Goal: Task Accomplishment & Management: Use online tool/utility

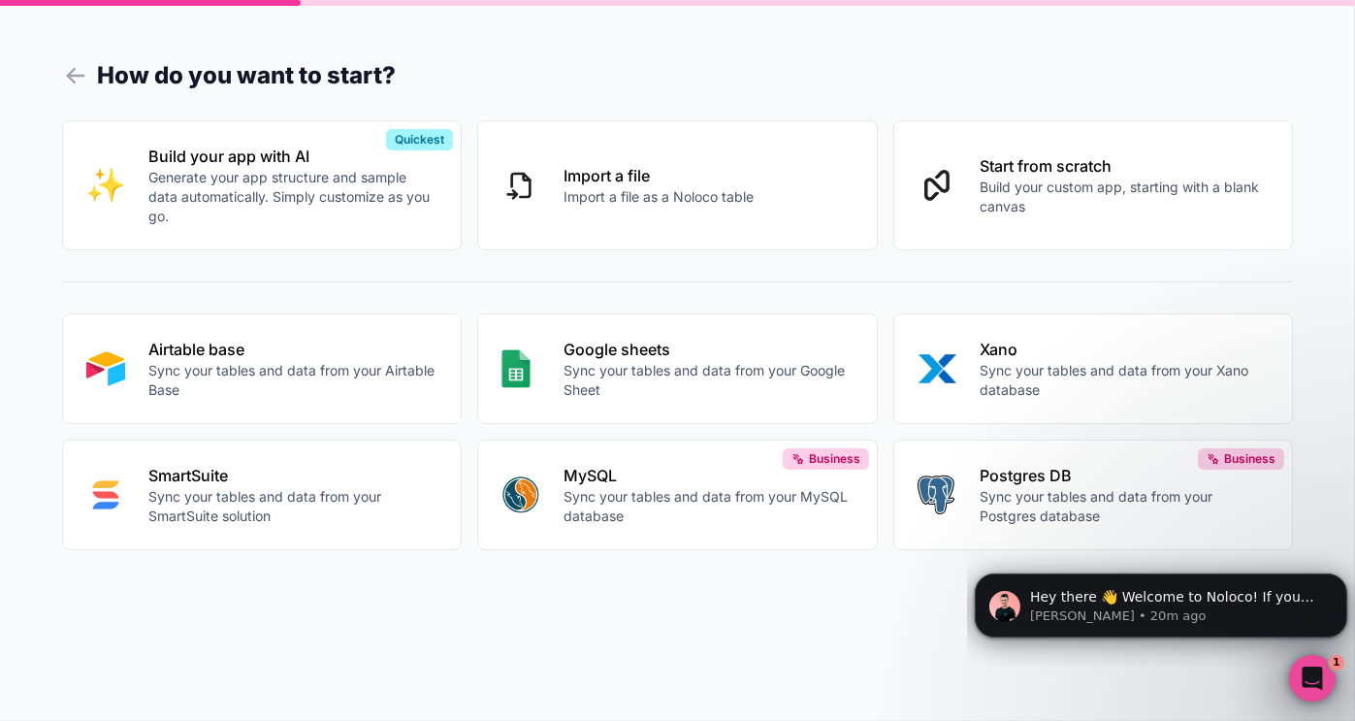
click at [341, 362] on p "Sync your tables and data from your Airtable Base" at bounding box center [292, 380] width 289 height 39
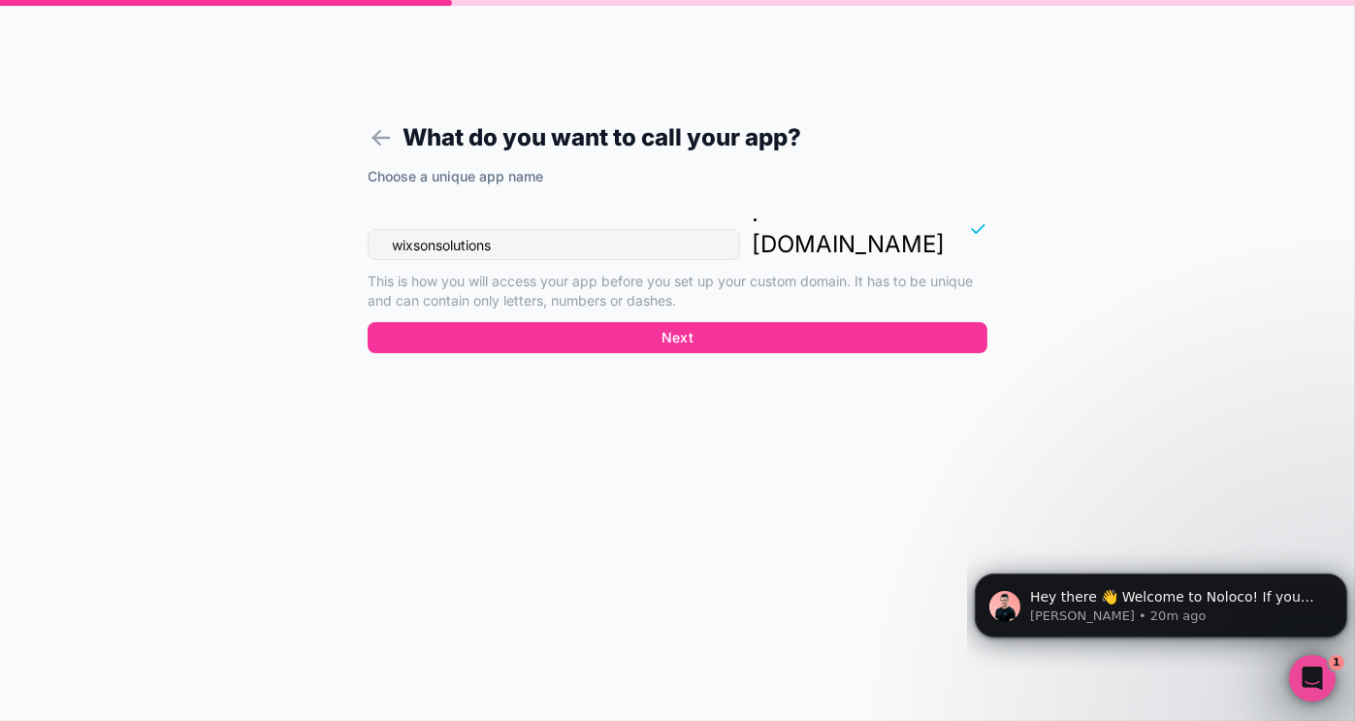
click at [796, 322] on button "Next" at bounding box center [678, 337] width 620 height 31
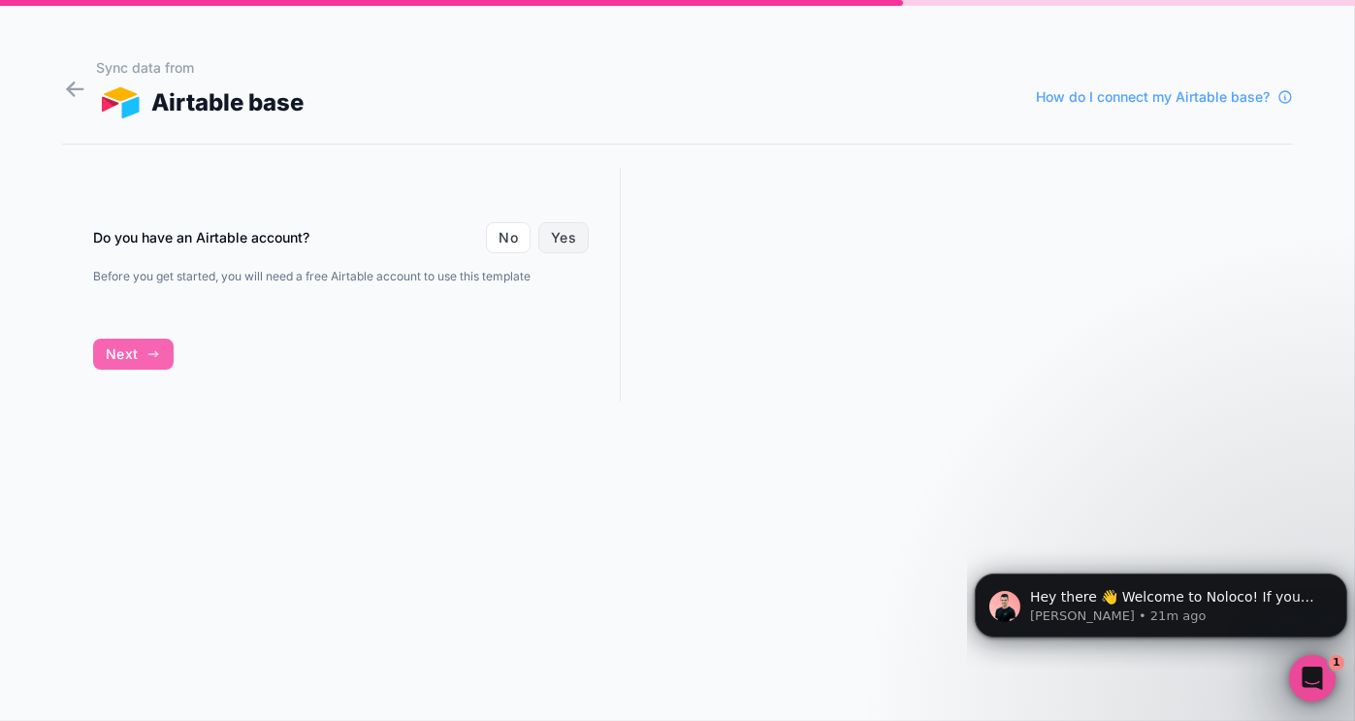
click at [564, 244] on button "Yes" at bounding box center [563, 237] width 50 height 31
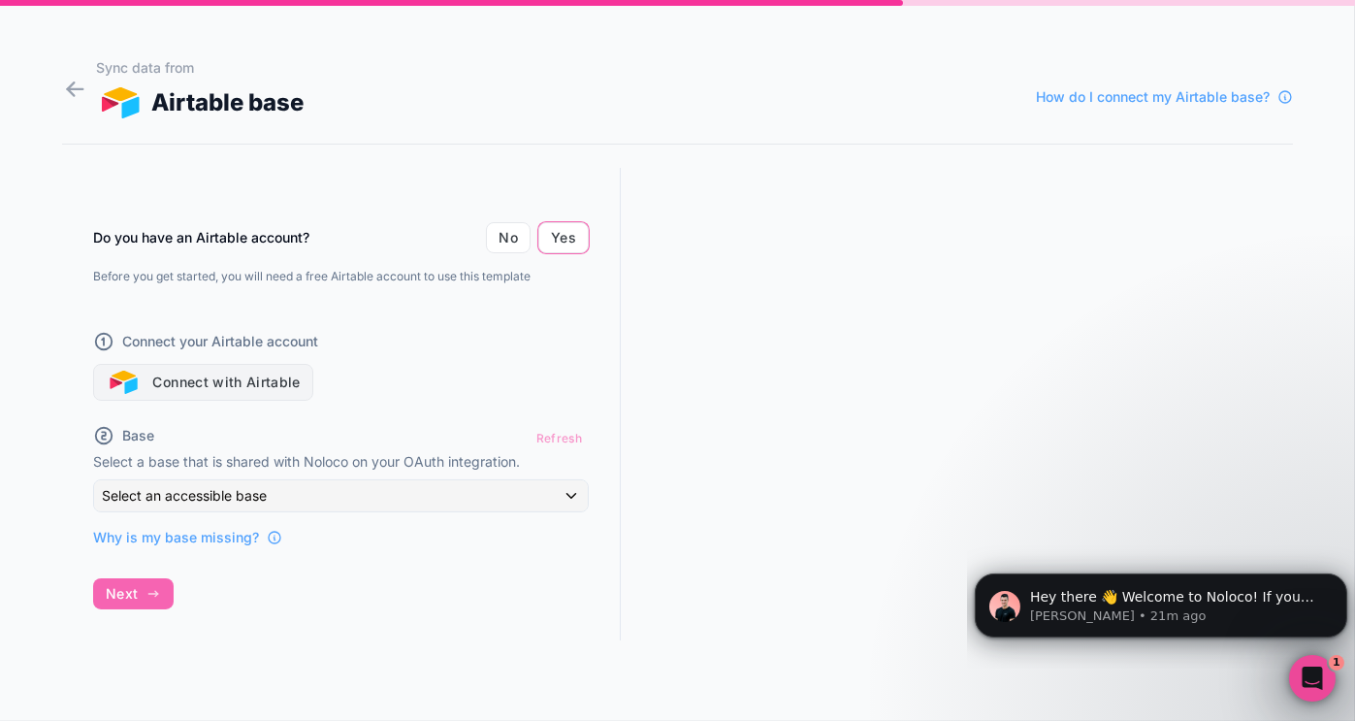
click at [285, 389] on button "Connect with Airtable" at bounding box center [203, 382] width 220 height 37
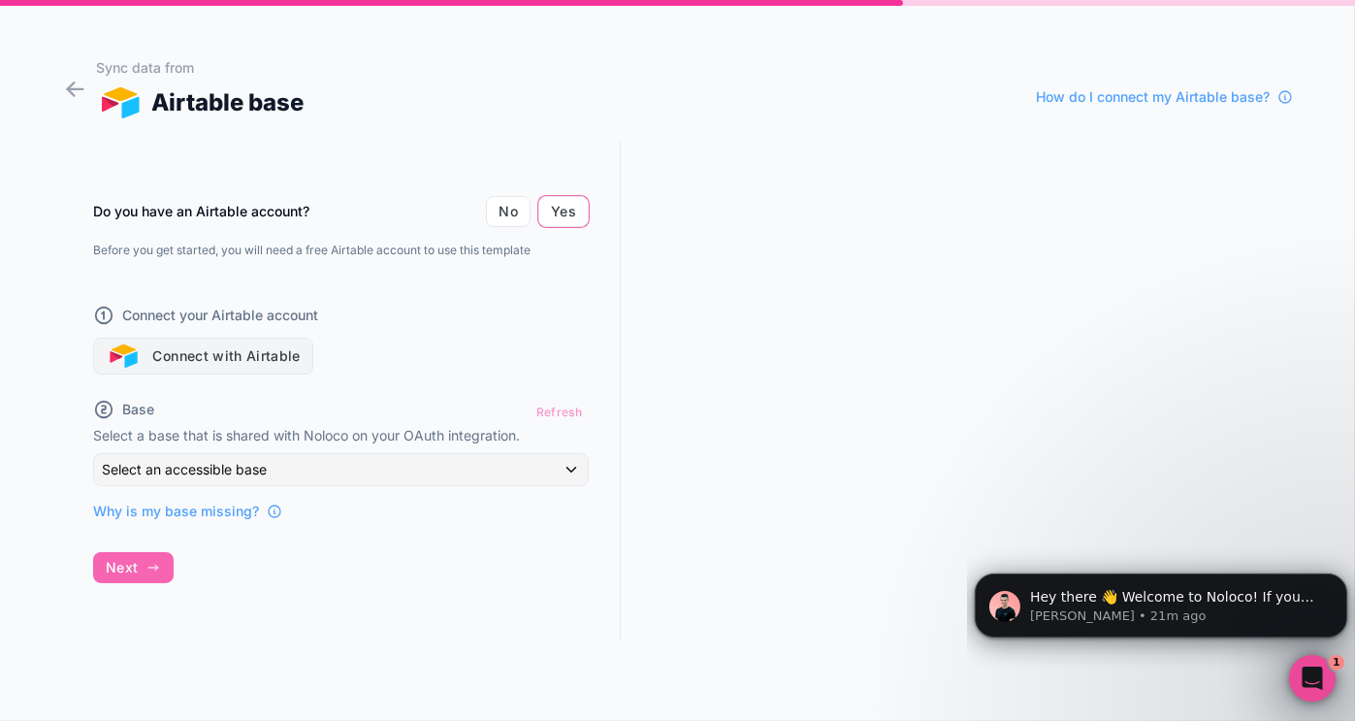
scroll to position [36, 0]
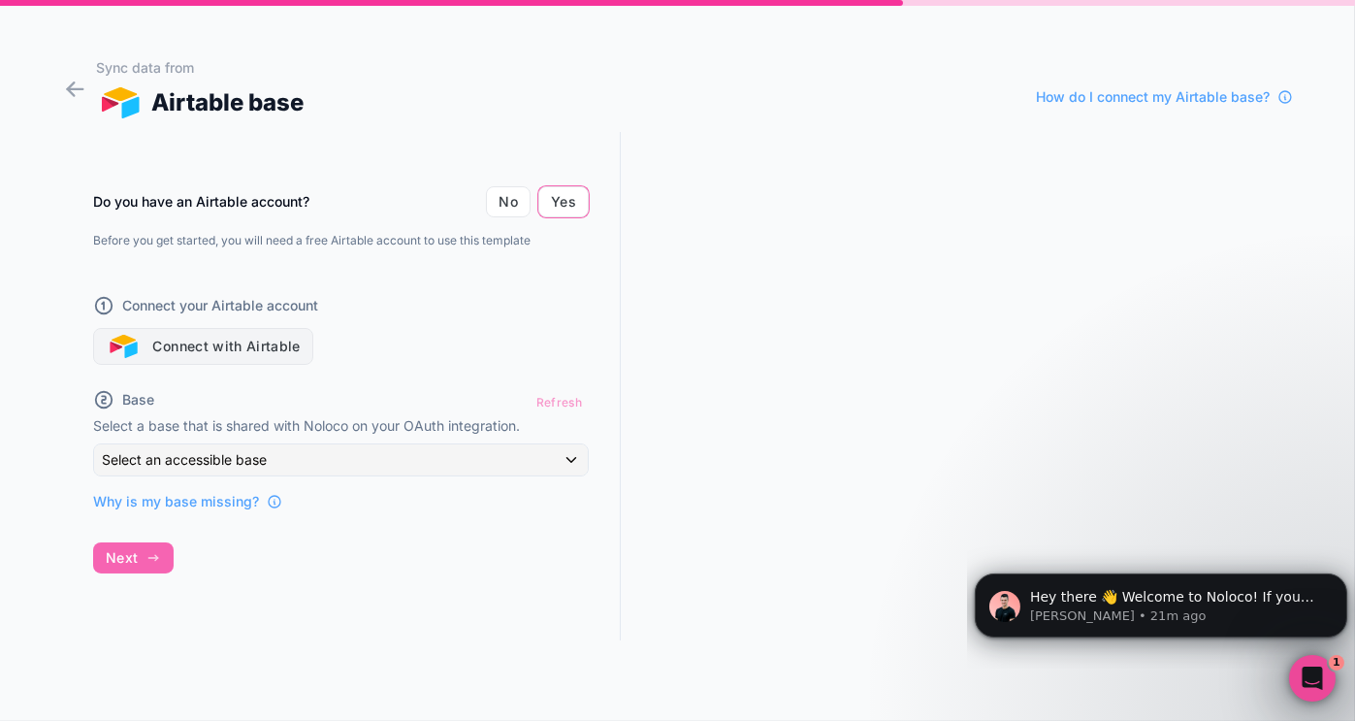
click at [249, 352] on button "Connect with Airtable" at bounding box center [203, 346] width 220 height 37
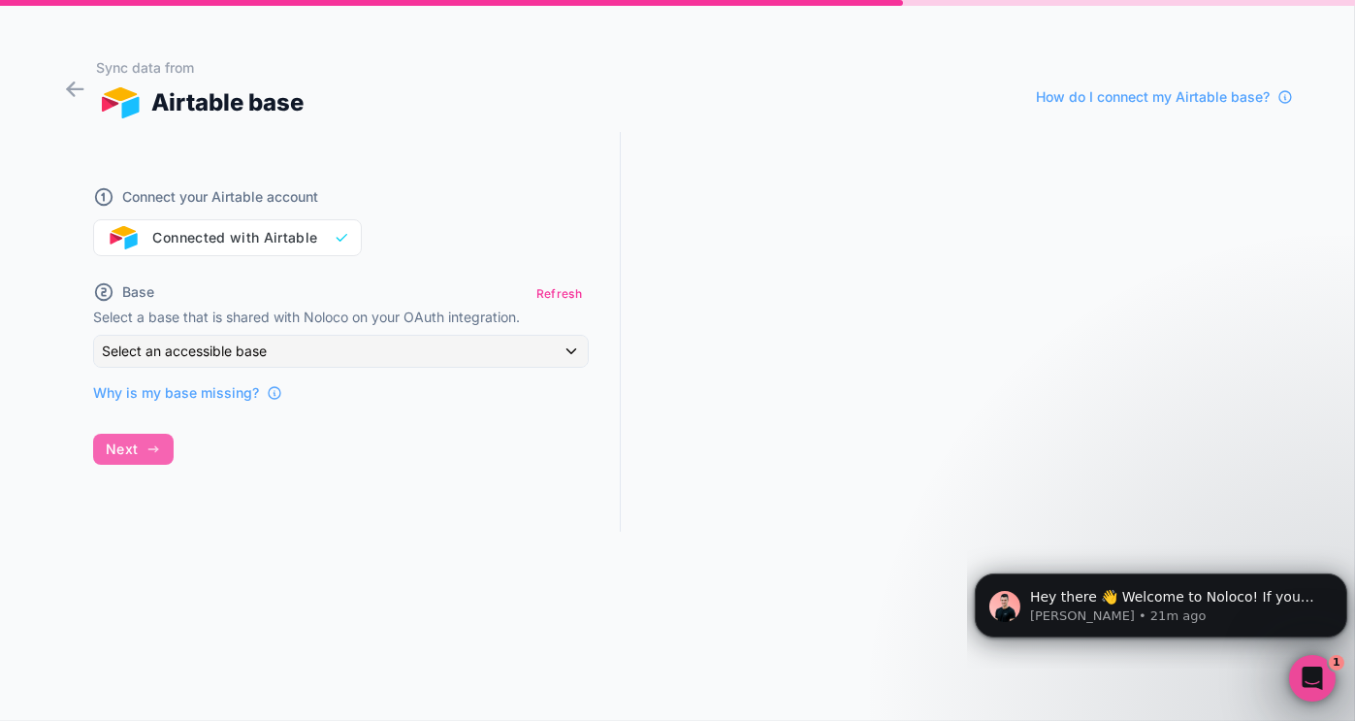
scroll to position [35, 0]
click at [458, 333] on div "Base Refresh Select a base that is shared with Noloco on your OAuth integration…" at bounding box center [341, 341] width 496 height 123
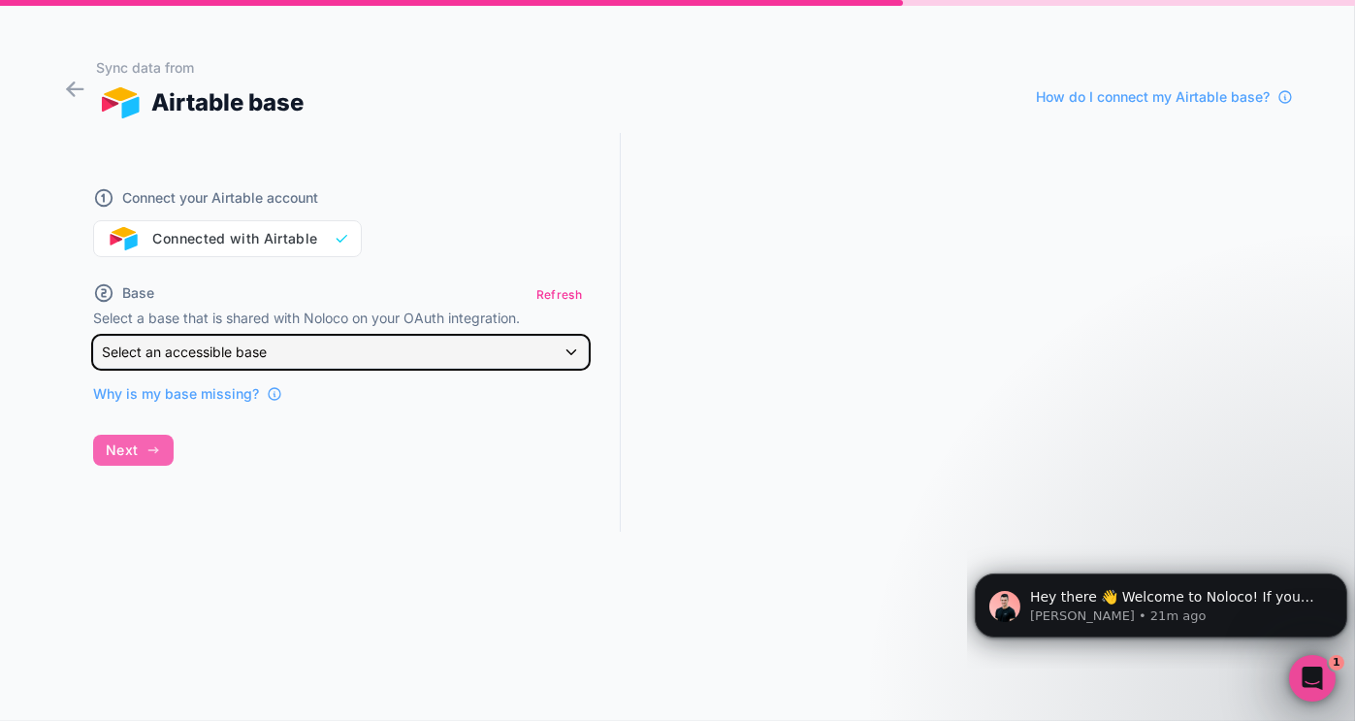
click at [563, 347] on div "Select an accessible base" at bounding box center [341, 352] width 494 height 31
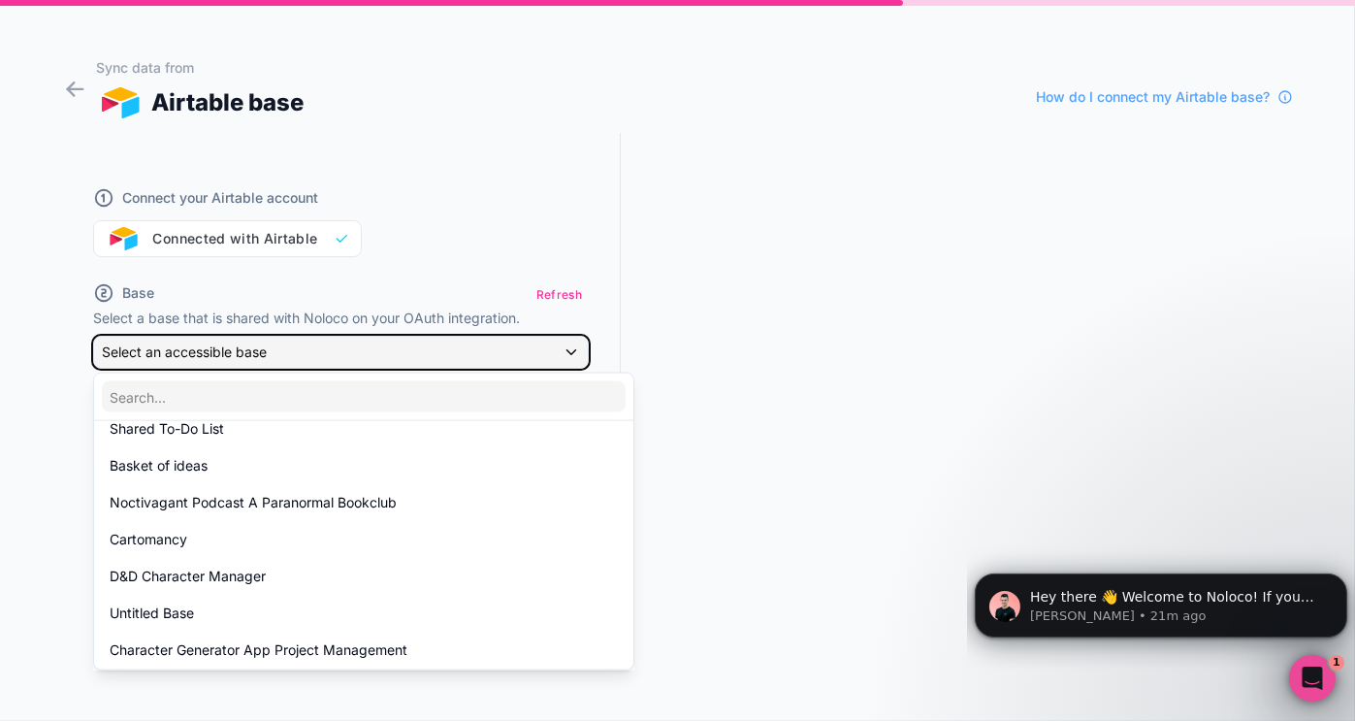
scroll to position [396, 0]
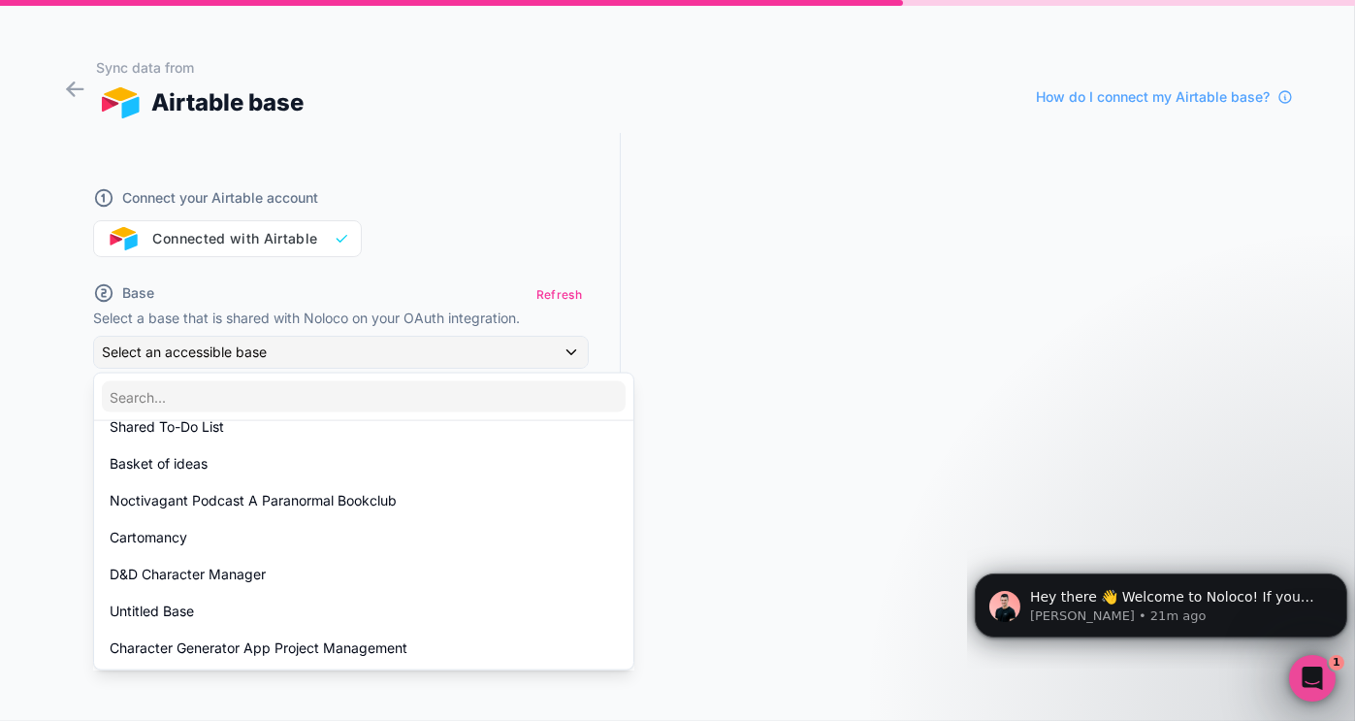
click at [328, 563] on div "D&D Character Manager" at bounding box center [364, 574] width 508 height 23
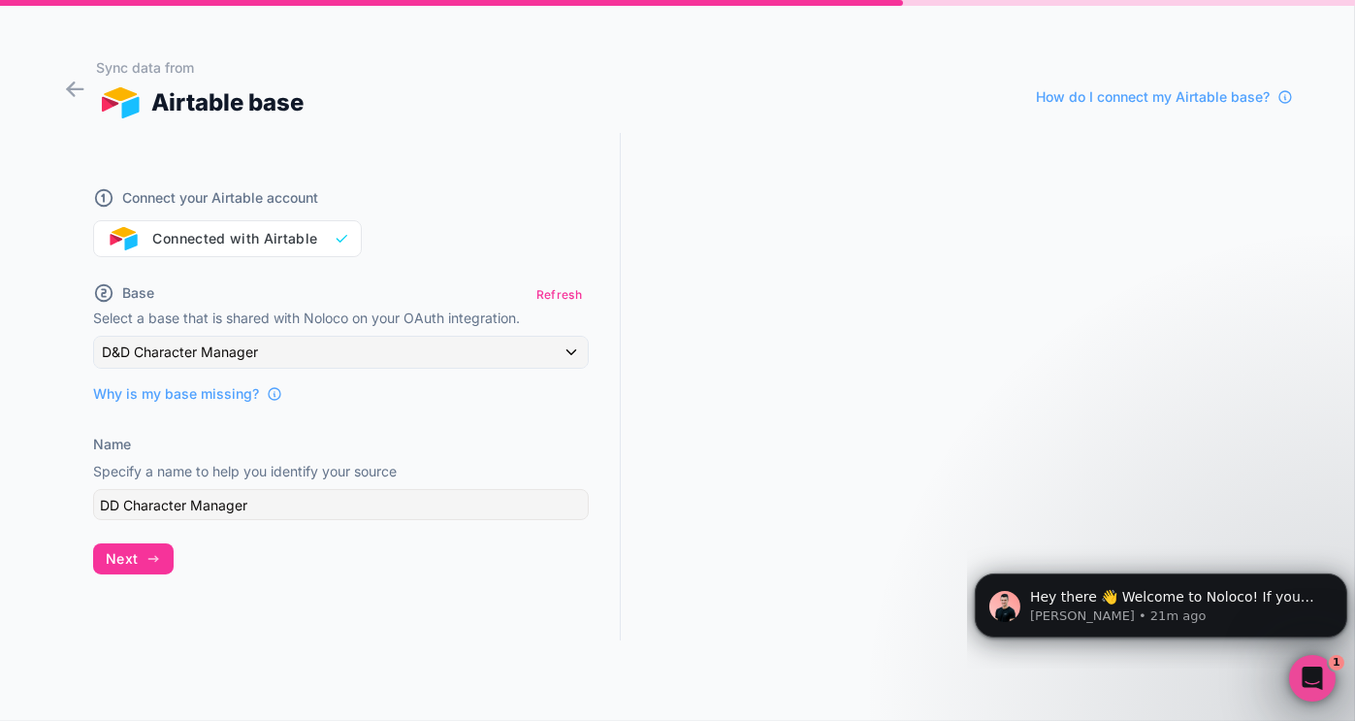
click at [130, 563] on span "Next" at bounding box center [122, 558] width 32 height 17
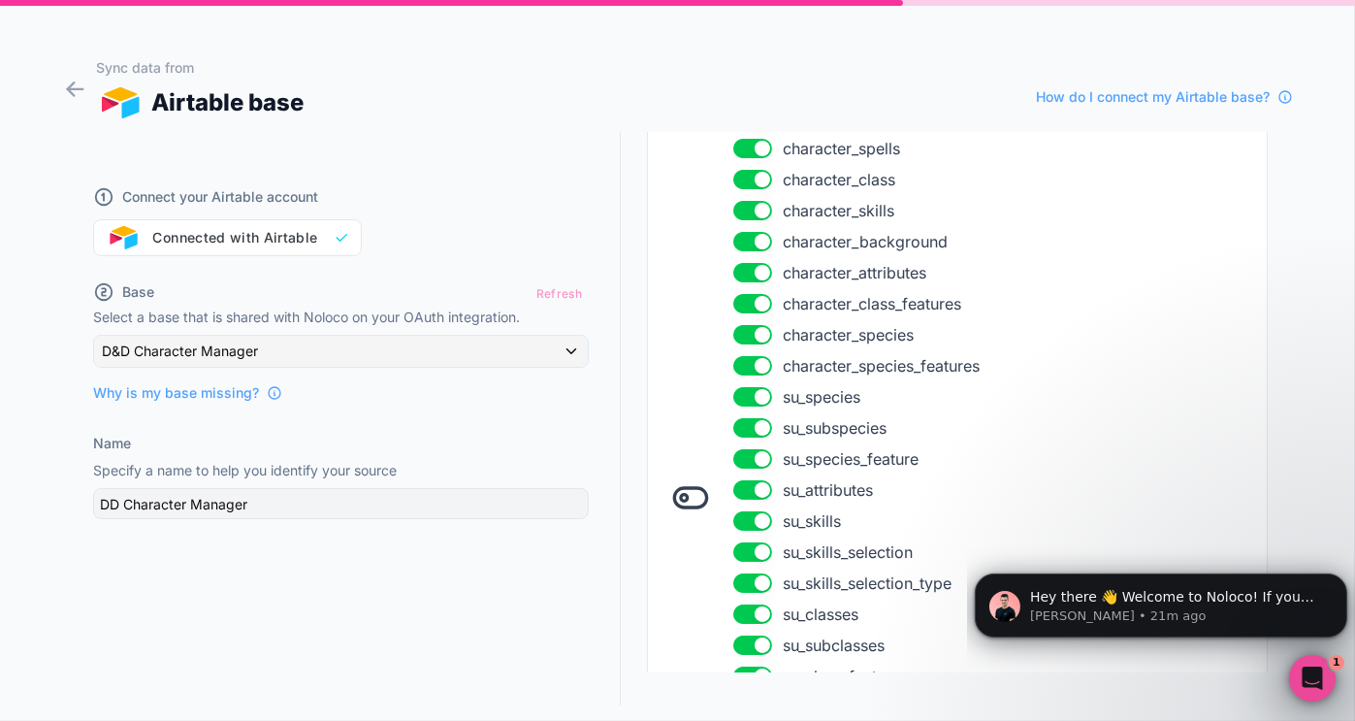
scroll to position [975, 0]
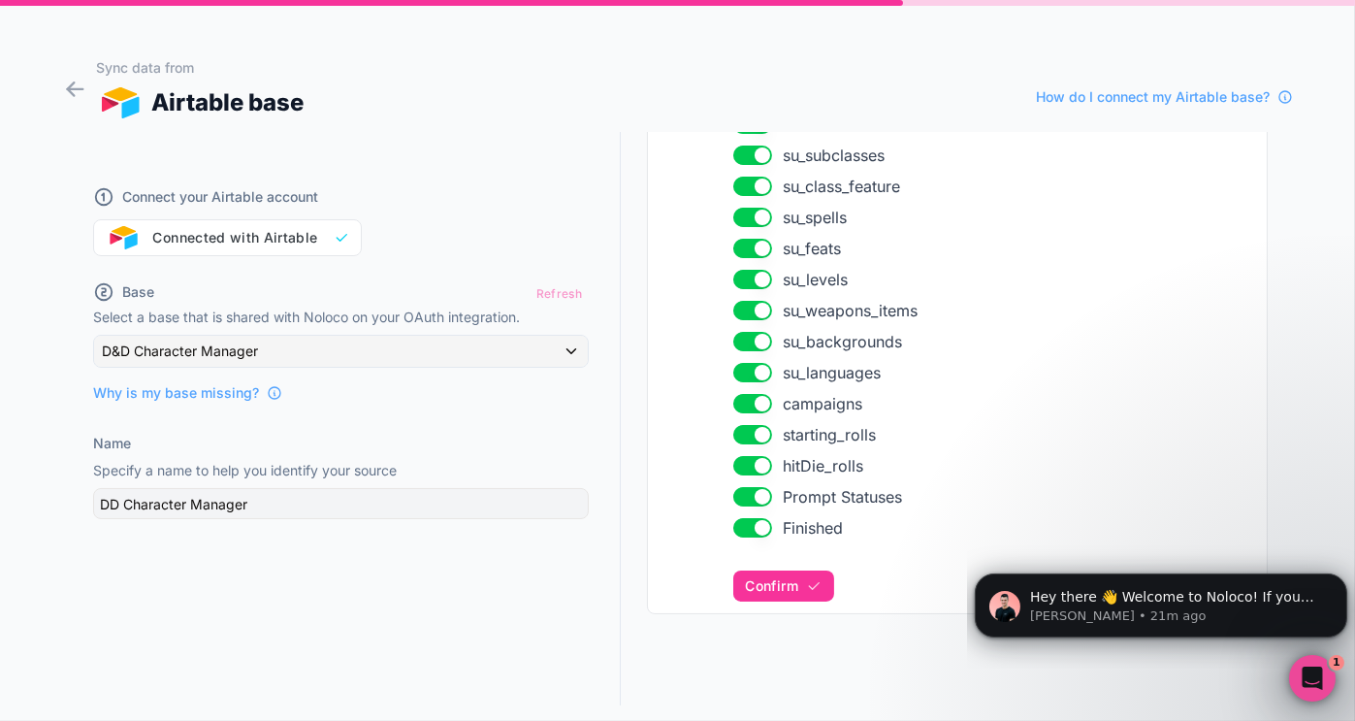
drag, startPoint x: 800, startPoint y: 585, endPoint x: 796, endPoint y: 566, distance: 18.8
click at [806, 580] on icon "button" at bounding box center [814, 586] width 16 height 16
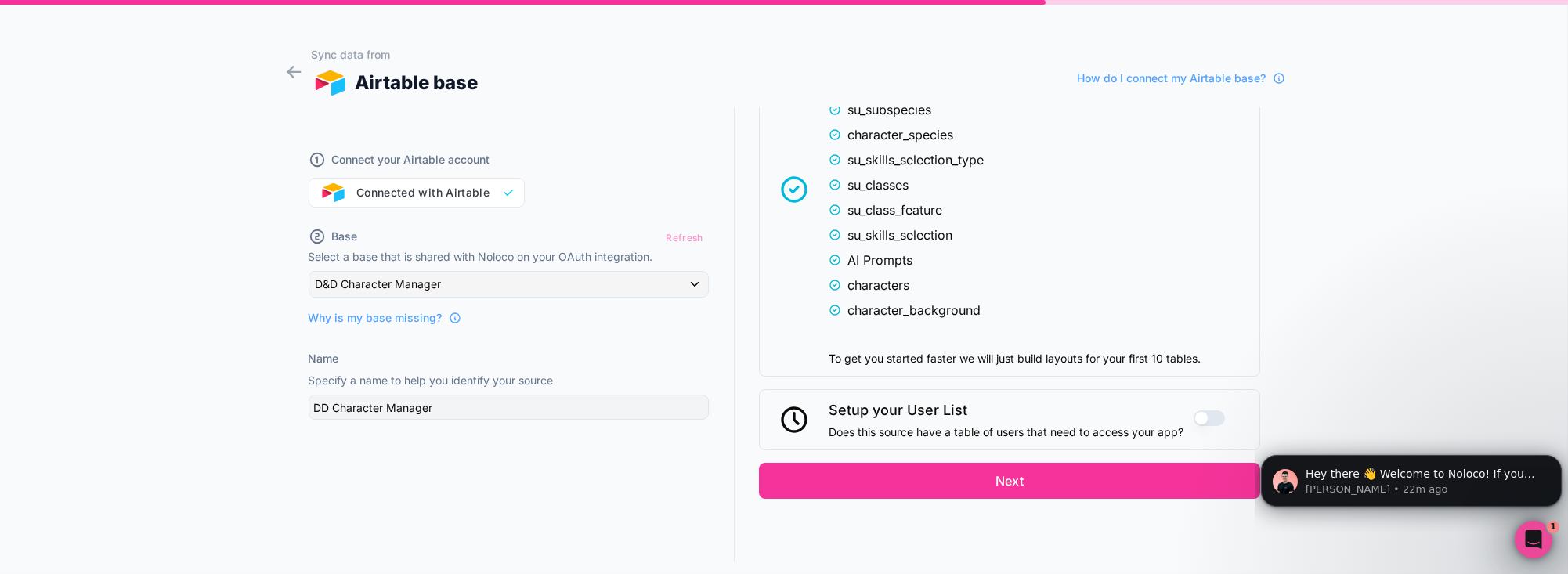
scroll to position [1460, 0]
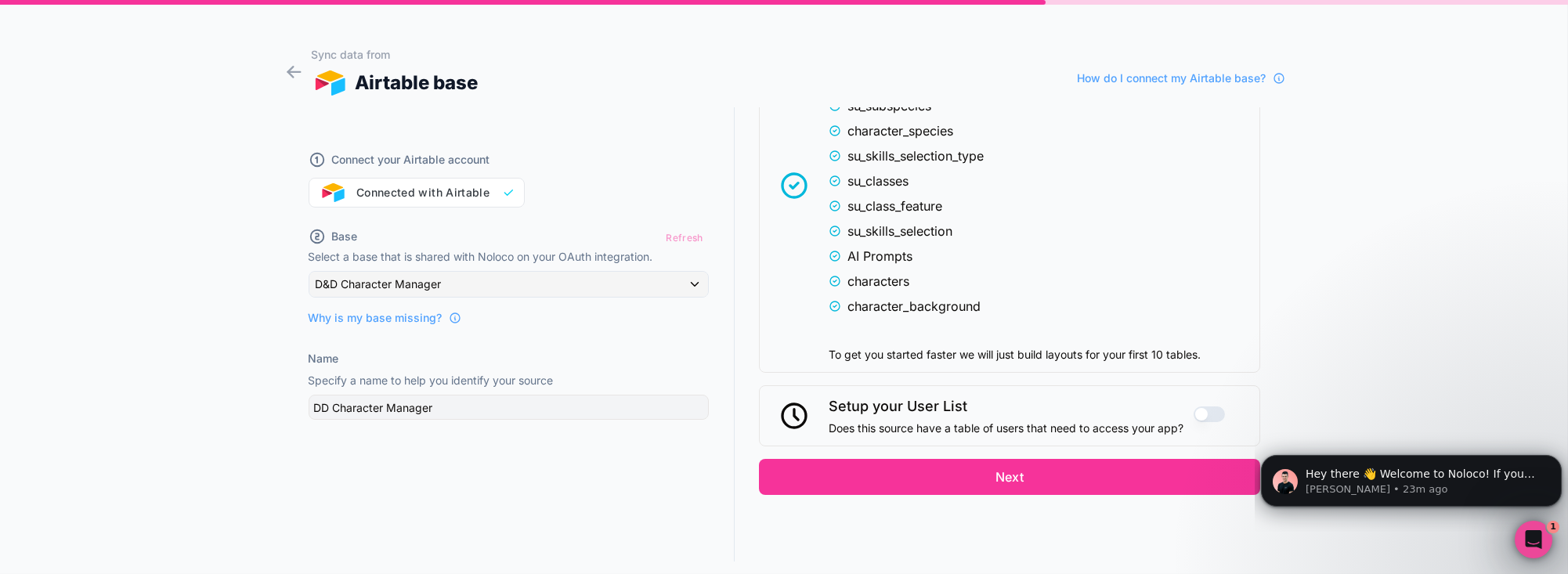
click at [1063, 479] on button "Next" at bounding box center [1009, 476] width 501 height 36
